Goal: Task Accomplishment & Management: Complete application form

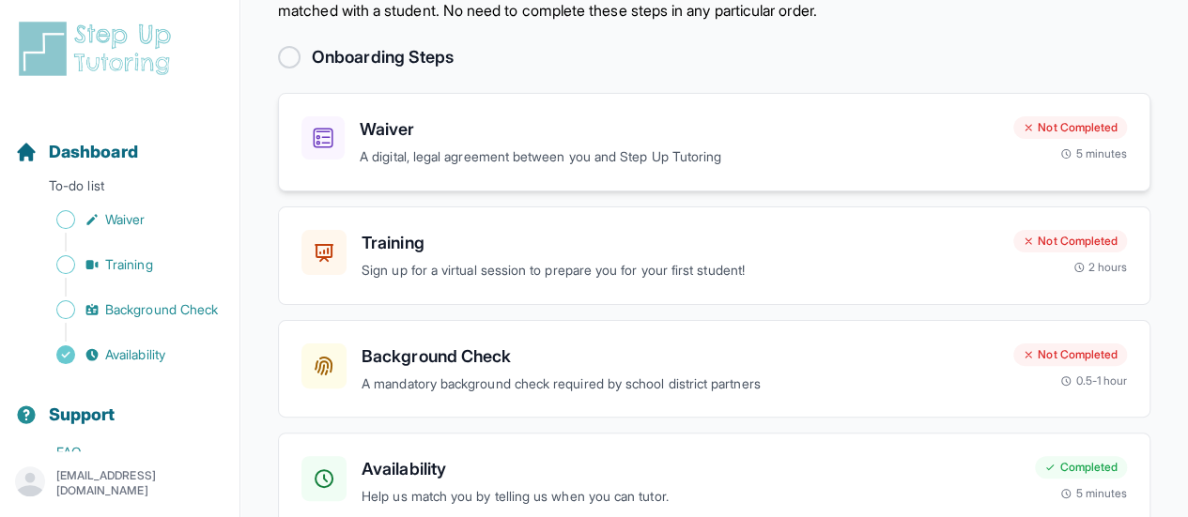
scroll to position [92, 0]
click at [524, 128] on h3 "Waiver" at bounding box center [679, 128] width 638 height 26
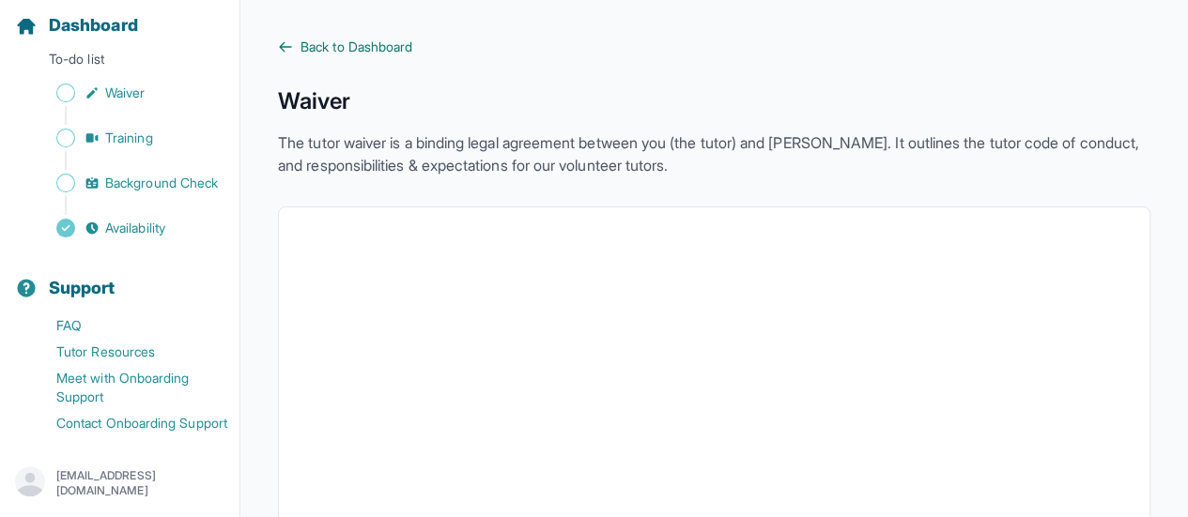
click at [295, 41] on link "Back to Dashboard" at bounding box center [714, 47] width 872 height 19
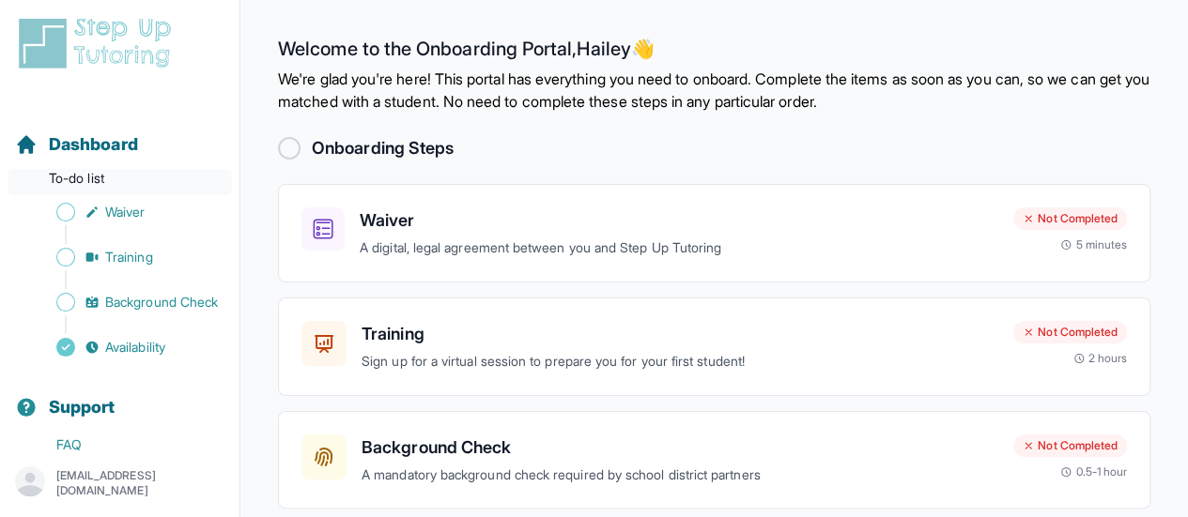
scroll to position [7, 0]
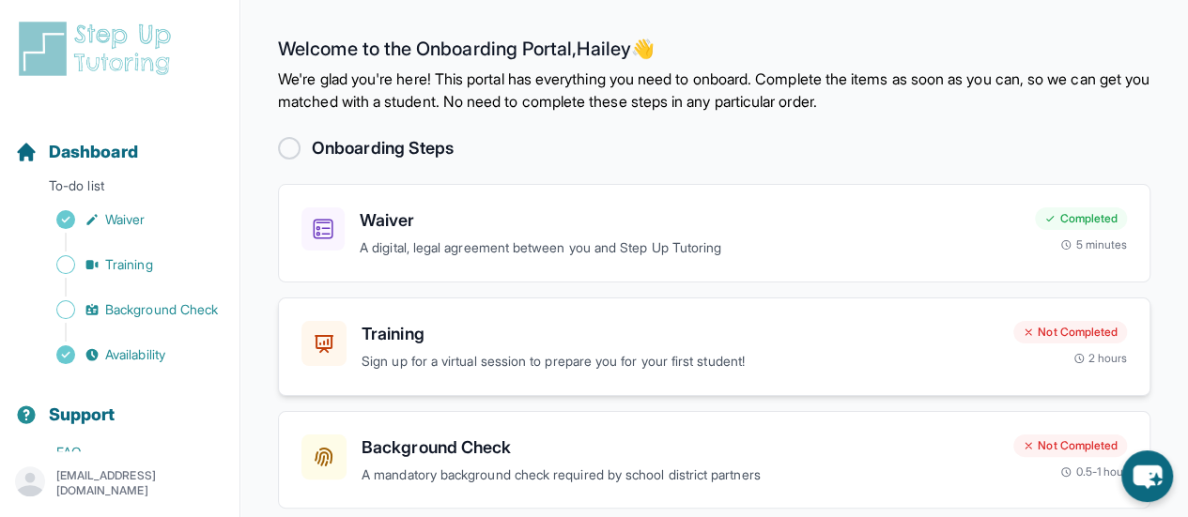
scroll to position [100, 0]
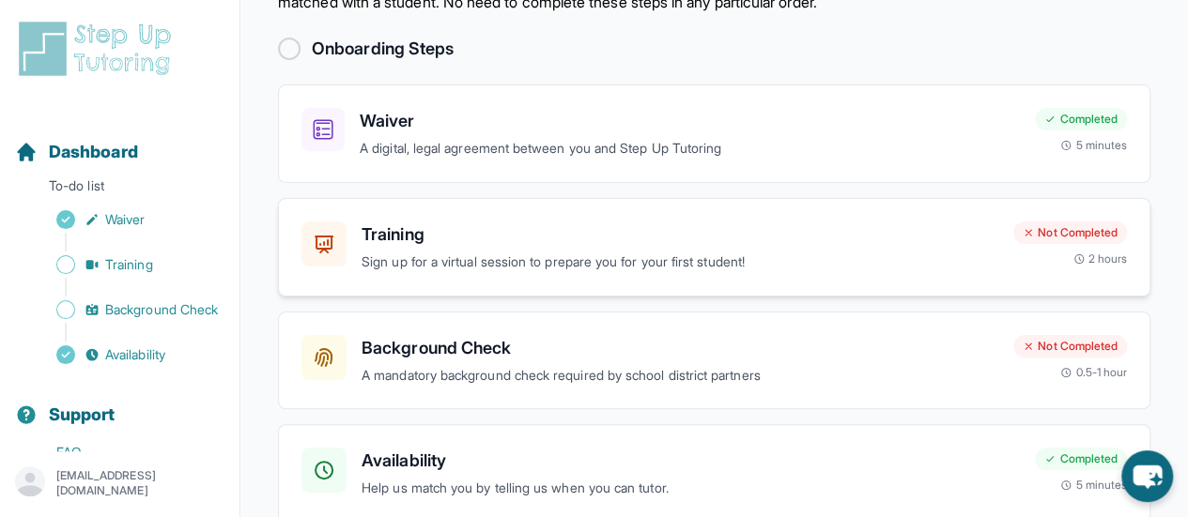
click at [591, 262] on p "Sign up for a virtual session to prepare you for your first student!" at bounding box center [679, 263] width 637 height 22
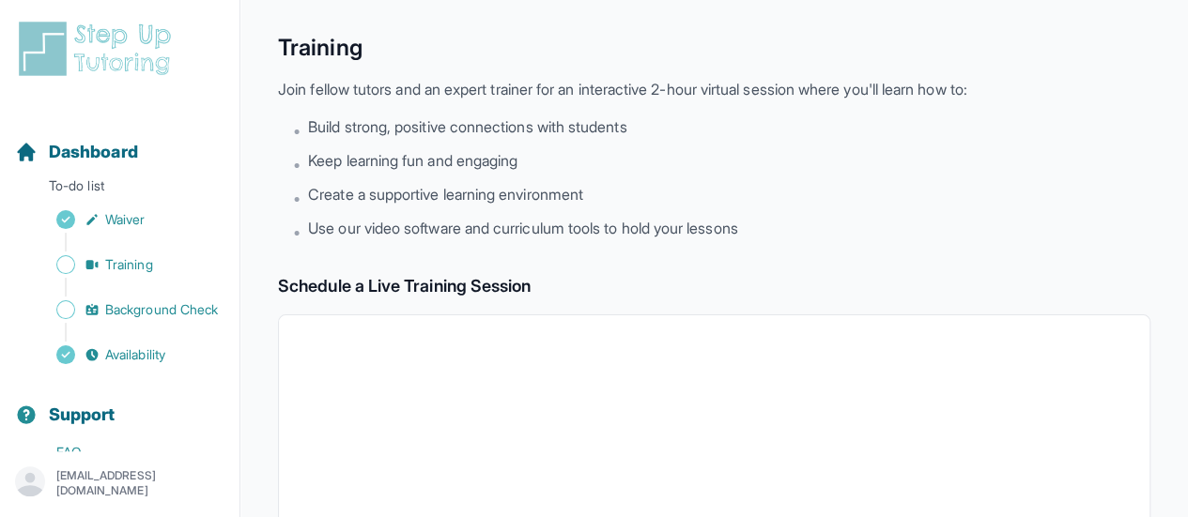
scroll to position [47, 0]
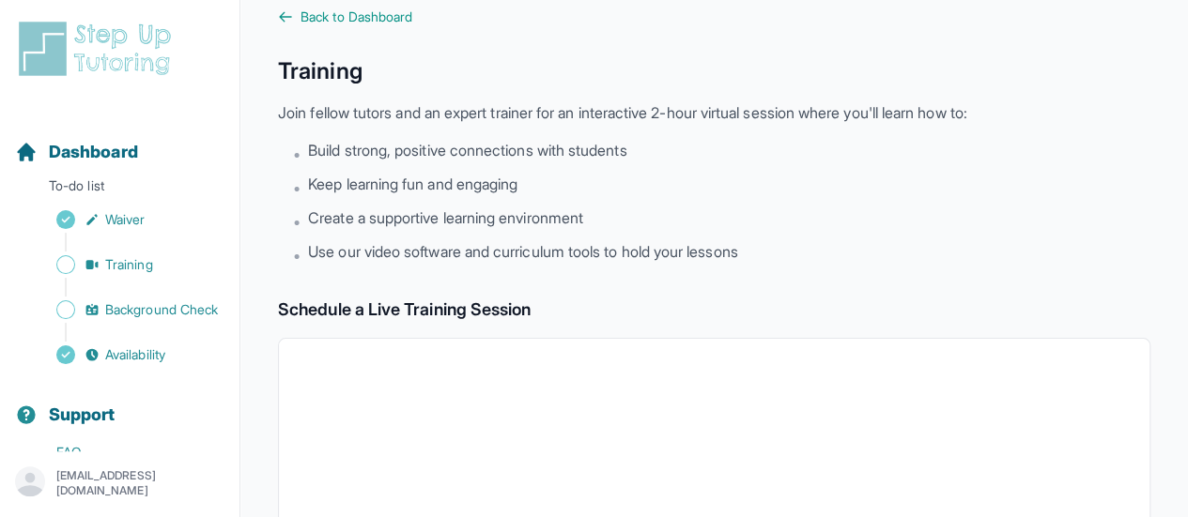
scroll to position [31, 0]
click at [329, 15] on span "Back to Dashboard" at bounding box center [356, 16] width 112 height 19
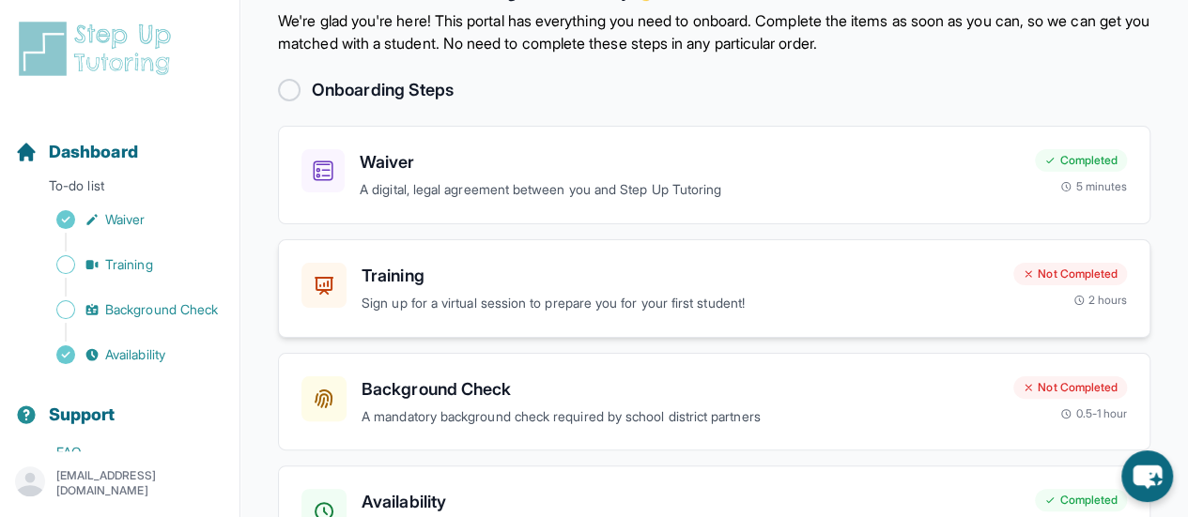
scroll to position [189, 0]
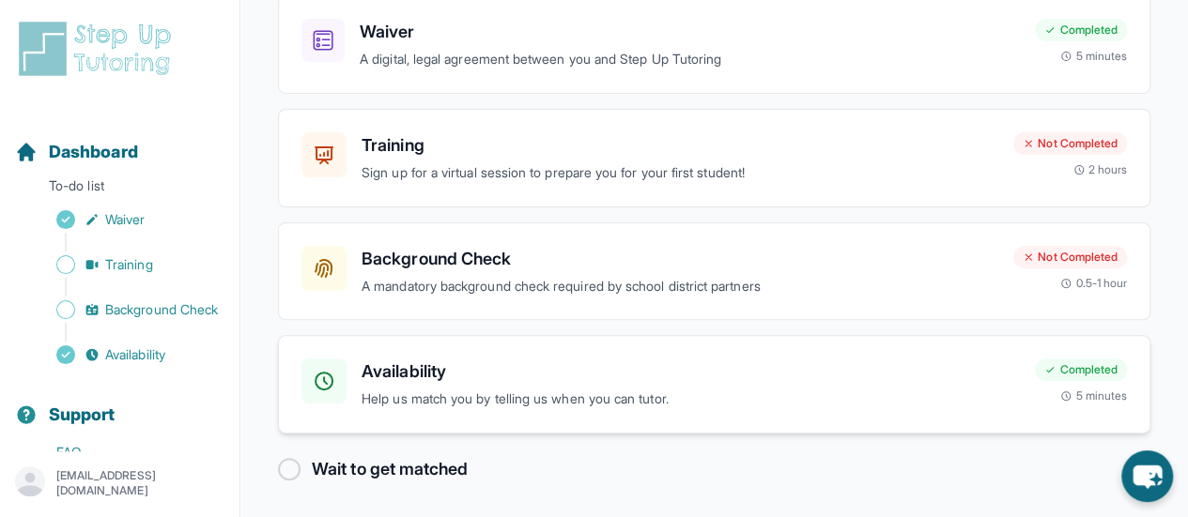
click at [547, 381] on h3 "Availability" at bounding box center [690, 372] width 658 height 26
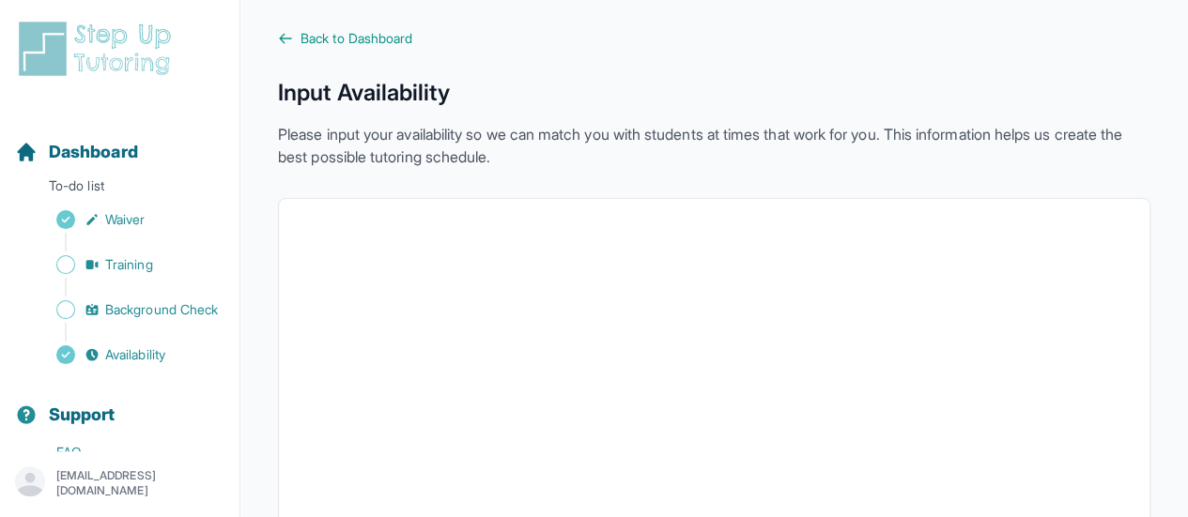
scroll to position [5, 0]
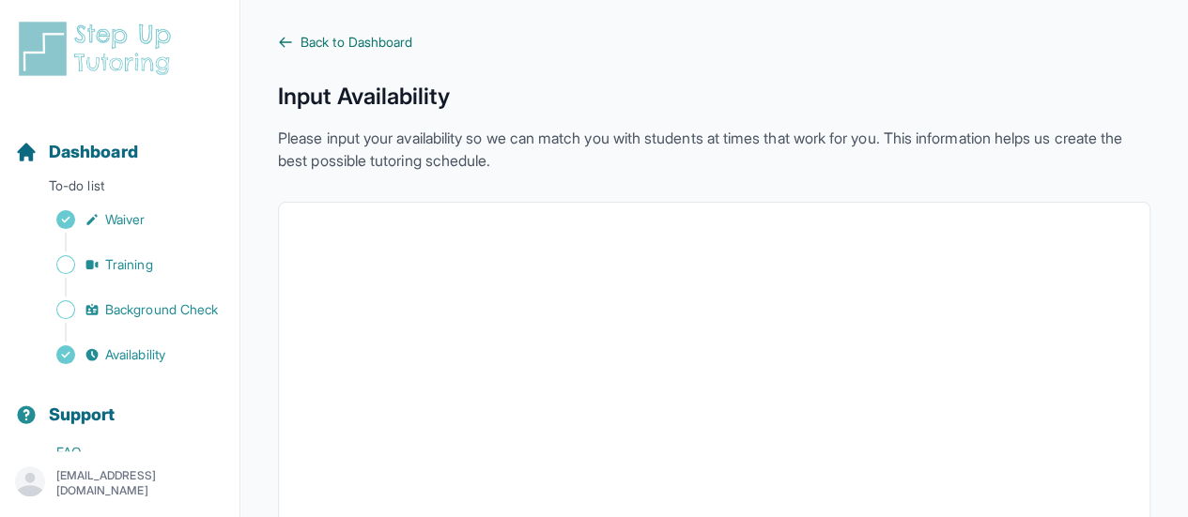
click at [359, 44] on span "Back to Dashboard" at bounding box center [356, 42] width 112 height 19
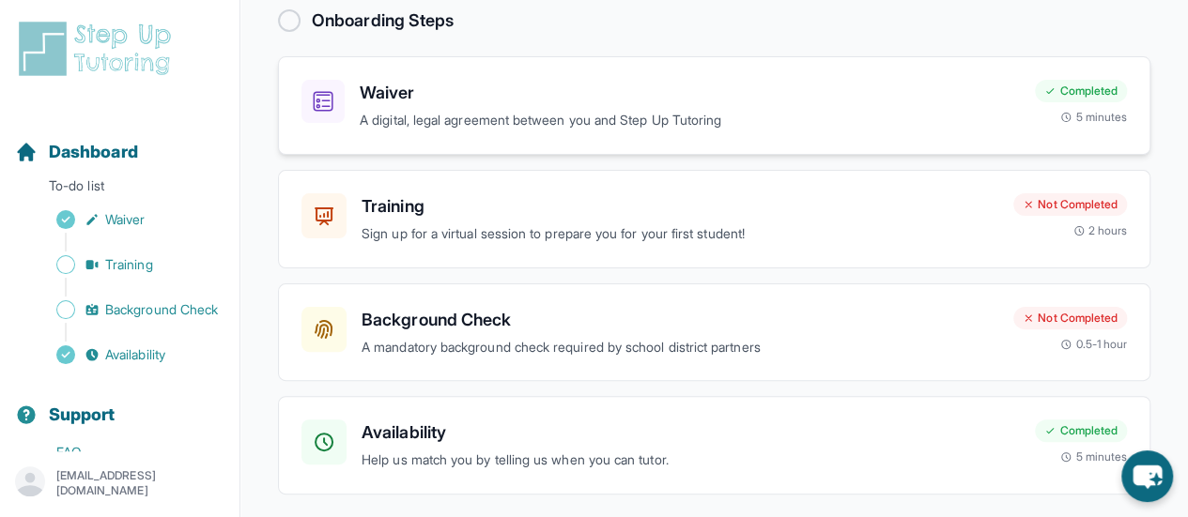
scroll to position [127, 0]
click at [659, 334] on div "Background Check A mandatory background check required by school district partn…" at bounding box center [679, 334] width 637 height 52
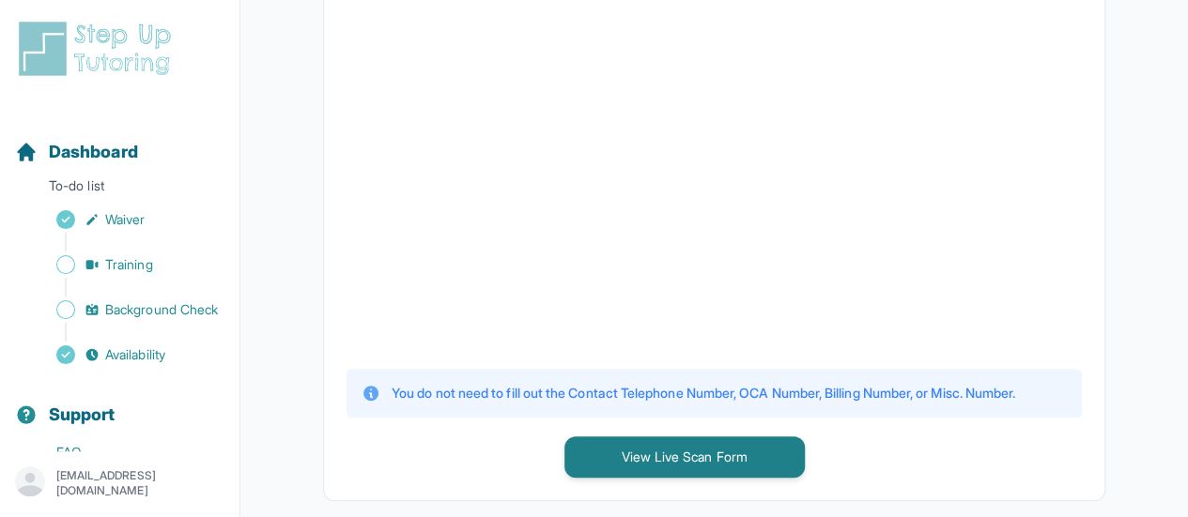
scroll to position [562, 0]
